Goal: Task Accomplishment & Management: Use online tool/utility

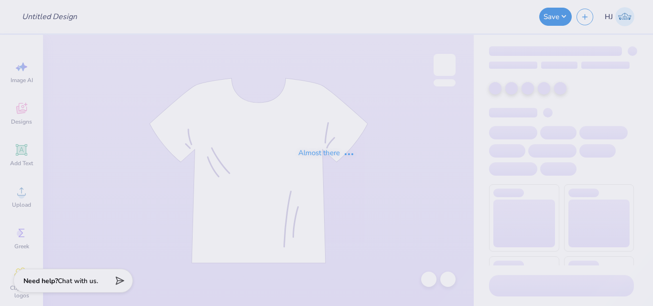
type input "Gameday shorts"
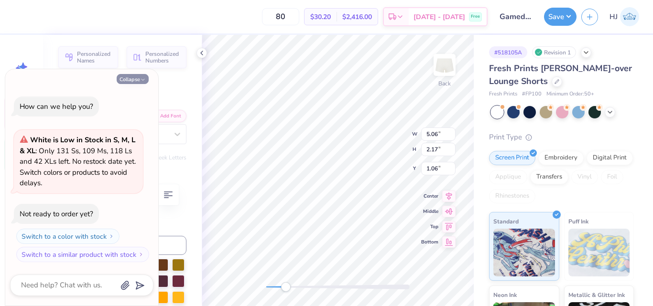
click at [126, 79] on button "Collapse" at bounding box center [133, 79] width 32 height 10
type textarea "x"
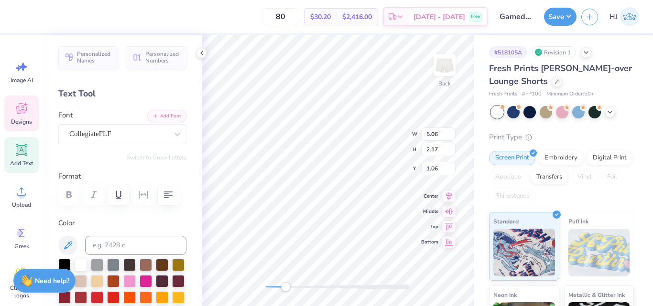
click at [21, 152] on icon at bounding box center [21, 150] width 9 height 9
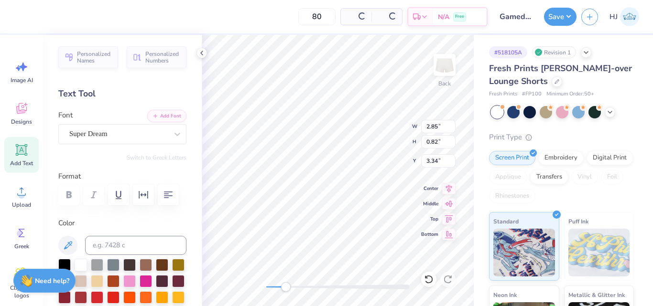
type input "2.85"
type input "0.82"
type input "3.34"
paste textarea "®"
type textarea "®"
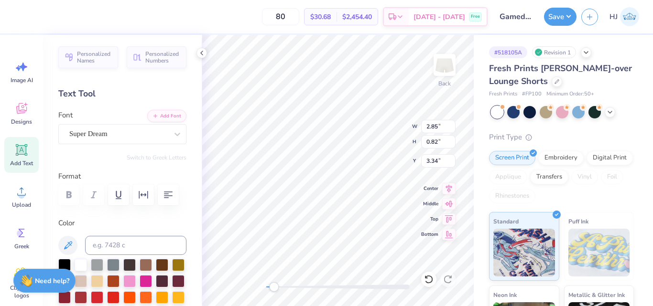
scroll to position [8, 1]
click at [64, 250] on icon at bounding box center [67, 245] width 11 height 11
type input "5.06"
type input "2.17"
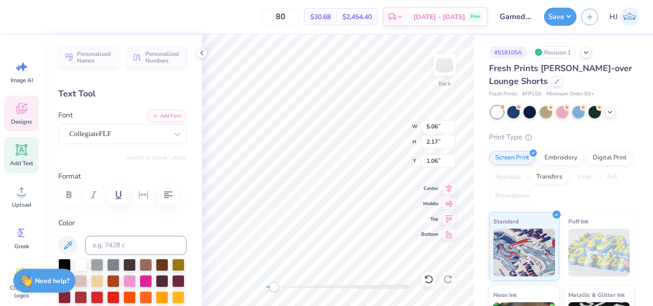
type input "1.06"
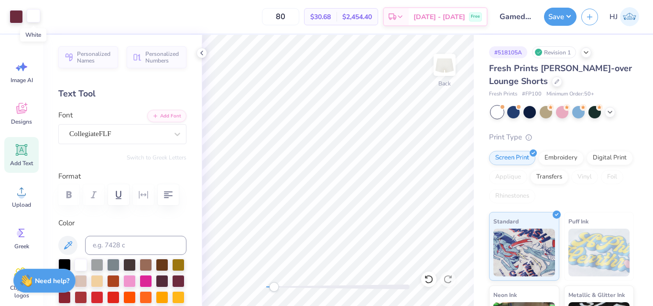
click at [32, 16] on div at bounding box center [33, 15] width 13 height 13
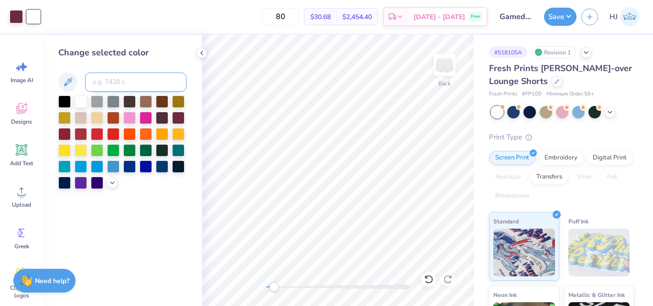
click at [122, 78] on input at bounding box center [135, 82] width 101 height 19
type input "7428"
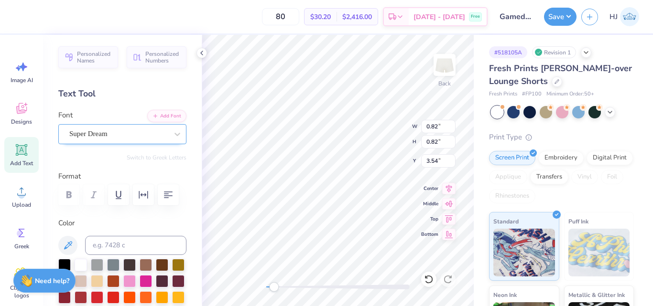
click at [108, 138] on div "Super Dream" at bounding box center [118, 134] width 100 height 15
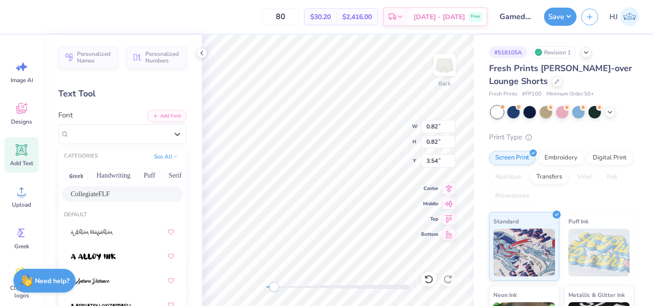
scroll to position [0, 0]
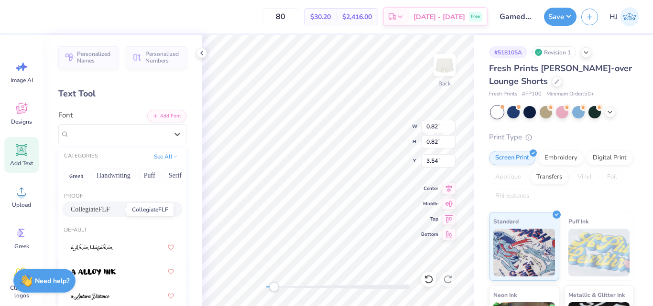
click at [108, 209] on span "CollegiateFLF" at bounding box center [90, 210] width 39 height 10
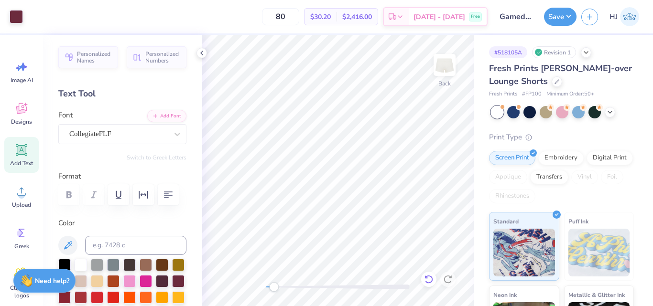
click at [432, 280] on icon at bounding box center [429, 280] width 10 height 10
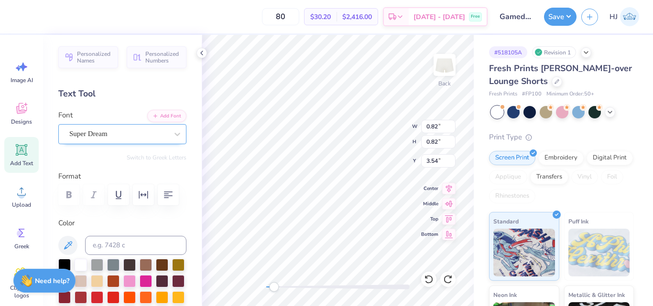
click at [106, 134] on div "Super Dream" at bounding box center [118, 134] width 100 height 15
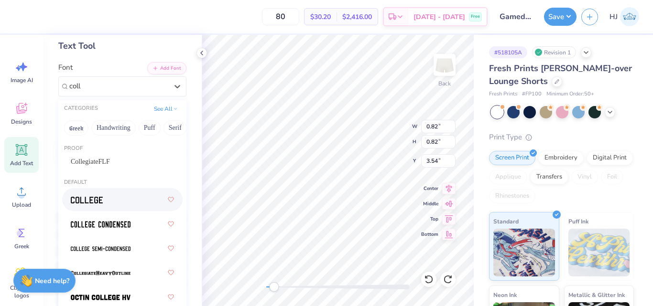
click at [87, 203] on img at bounding box center [87, 200] width 32 height 7
type input "coll"
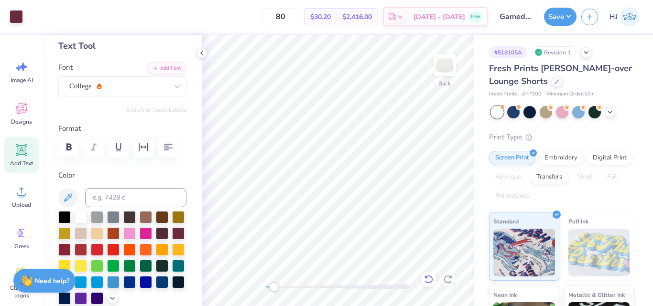
click at [434, 281] on div at bounding box center [428, 279] width 15 height 15
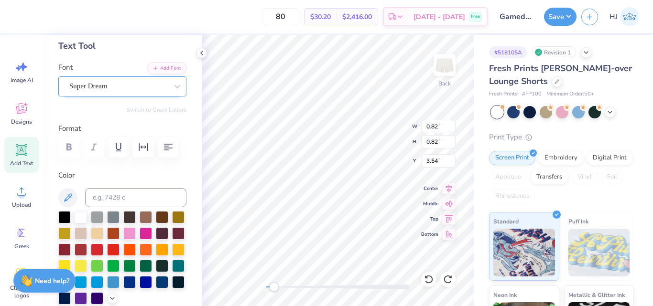
click at [127, 84] on div "Super Dream" at bounding box center [118, 86] width 100 height 15
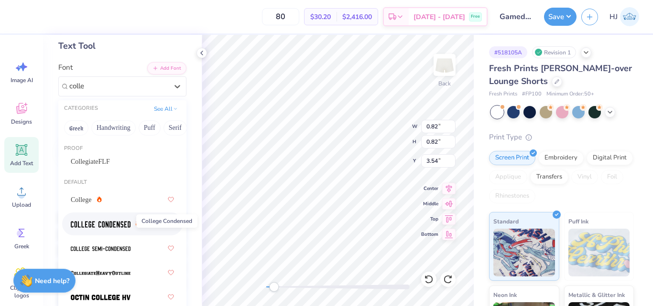
click at [109, 225] on img at bounding box center [101, 224] width 60 height 7
type input "colle"
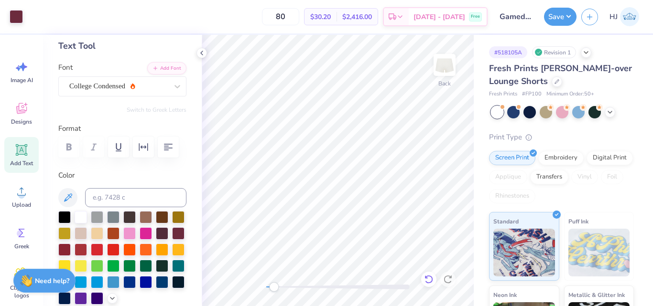
click at [427, 278] on icon at bounding box center [427, 277] width 2 height 2
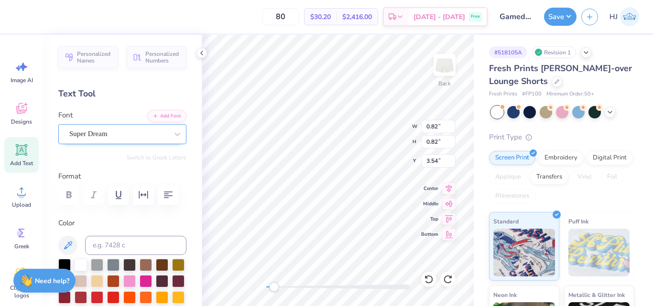
click at [119, 137] on div "Super Dream" at bounding box center [118, 134] width 100 height 15
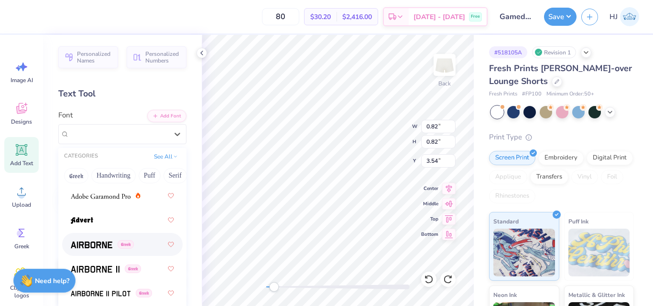
scroll to position [239, 0]
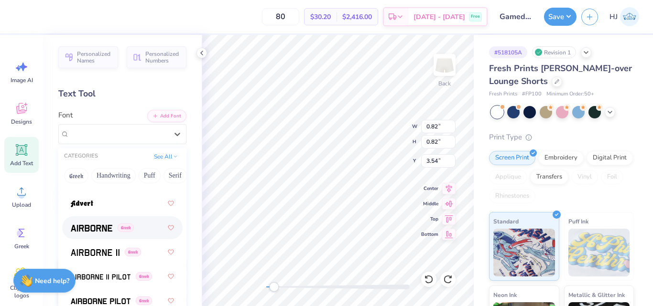
click at [98, 230] on img at bounding box center [92, 228] width 42 height 7
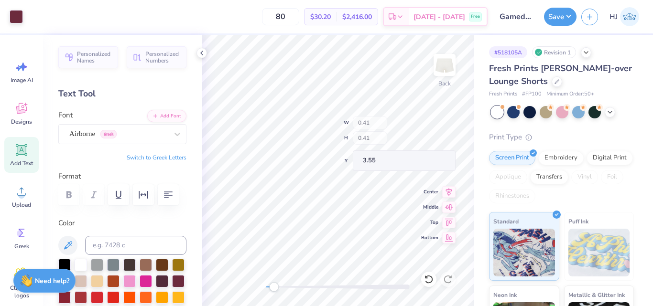
type input "0.41"
type input "3.55"
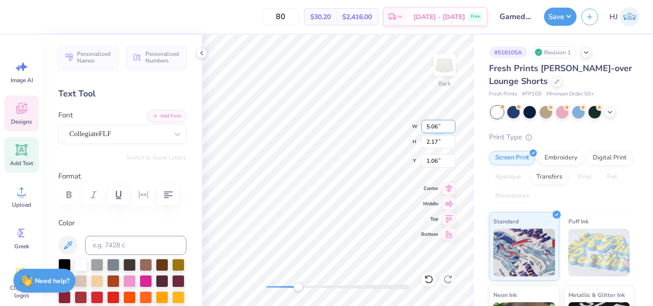
click at [447, 126] on input "5.06" at bounding box center [438, 126] width 34 height 13
click at [445, 124] on input "5.06" at bounding box center [438, 126] width 34 height 13
click at [441, 125] on input "5.06" at bounding box center [438, 126] width 34 height 13
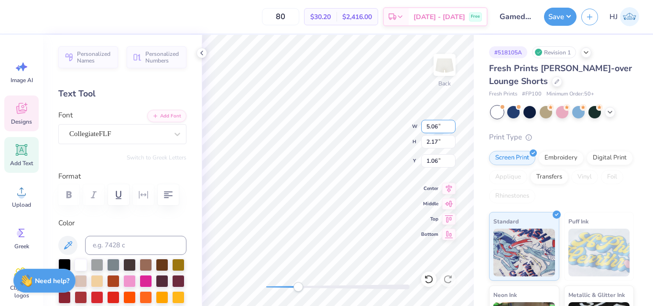
click at [441, 125] on input "5.06" at bounding box center [438, 126] width 34 height 13
type input "4.50"
type input "1.94"
type input "1.18"
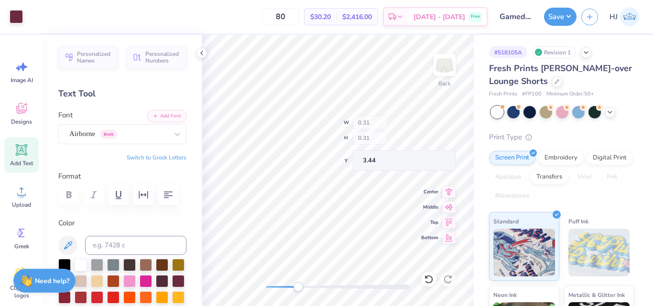
type input "0.31"
type input "3.44"
click at [429, 129] on div "Back W 0.31 0.31 " H 0.31 0.31 " Y 3.44 3.44 " Center Middle Top Bottom" at bounding box center [338, 171] width 272 height 272
type input "1.20"
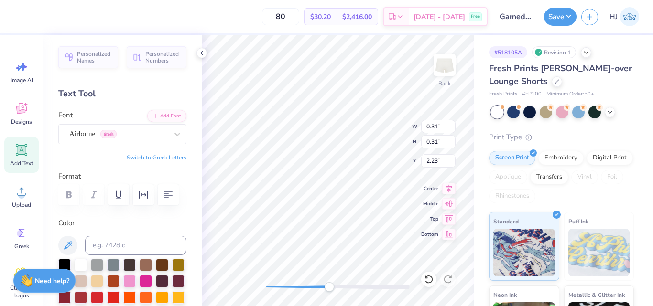
type input "0.25"
type input "2.88"
click at [451, 156] on div "Back W 0.25 0.25 " H 0.25 0.25 " Y 2.88 2.88 " Center Middle Top Bottom" at bounding box center [338, 171] width 272 height 272
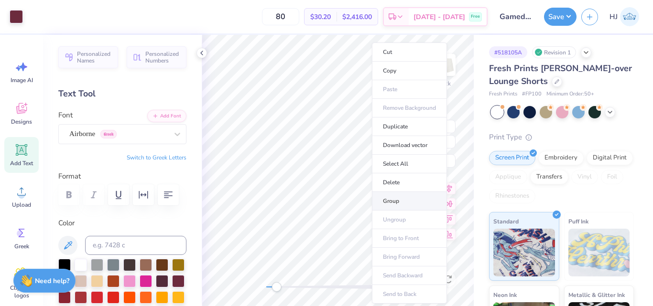
click at [398, 198] on li "Group" at bounding box center [409, 201] width 75 height 19
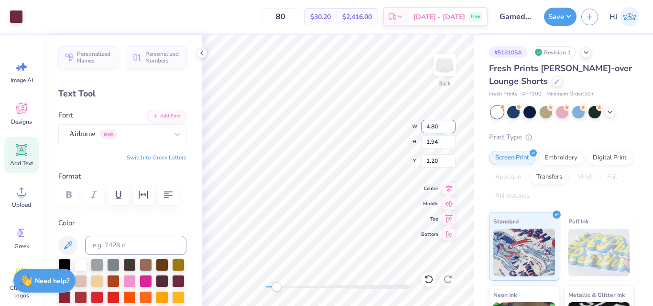
click at [434, 124] on input "4.80" at bounding box center [438, 126] width 34 height 13
type input "5.00"
type input "2.02"
type input "1.16"
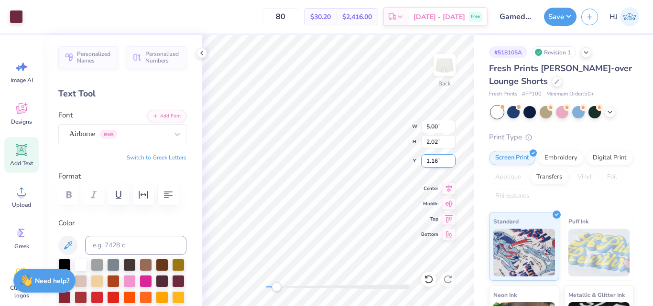
click at [438, 164] on input "1.16" at bounding box center [438, 160] width 34 height 13
type input "1"
click at [448, 189] on icon at bounding box center [448, 187] width 13 height 11
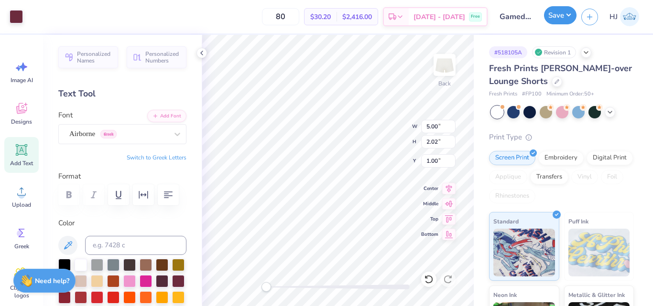
click at [565, 15] on button "Save" at bounding box center [560, 15] width 33 height 18
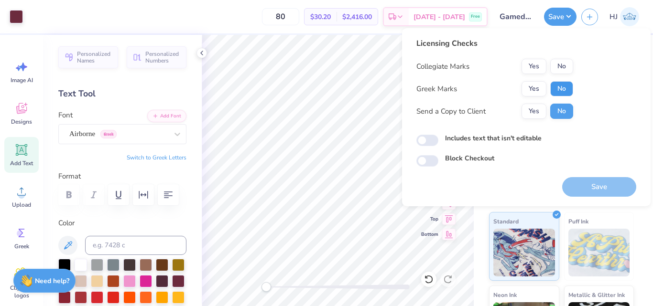
click at [561, 85] on button "No" at bounding box center [561, 88] width 23 height 15
click at [539, 66] on button "Yes" at bounding box center [534, 66] width 25 height 15
click at [602, 186] on button "Save" at bounding box center [599, 187] width 74 height 20
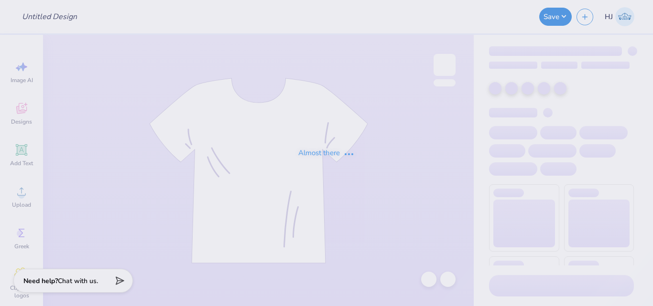
type input "AXO Gameday Set"
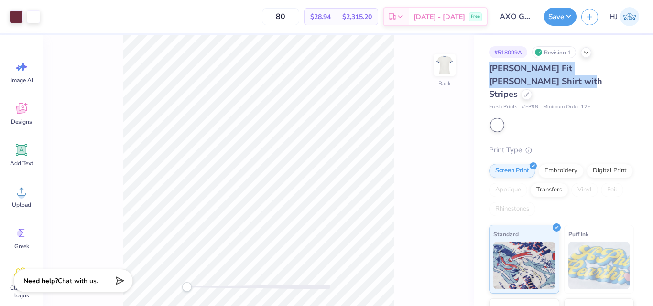
drag, startPoint x: 487, startPoint y: 67, endPoint x: 517, endPoint y: 84, distance: 34.7
click at [517, 84] on div "# 518099A Revision 1 [PERSON_NAME] Fit [PERSON_NAME] Shirt with Stripes Fresh P…" at bounding box center [563, 238] width 179 height 406
click at [525, 65] on span "[PERSON_NAME] Fit [PERSON_NAME] Shirt with Stripes" at bounding box center [545, 81] width 113 height 37
